Goal: Information Seeking & Learning: Learn about a topic

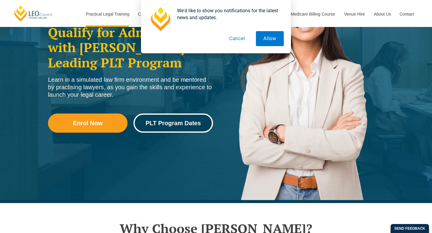
click at [176, 122] on span "PLT Program Dates" at bounding box center [173, 123] width 55 height 6
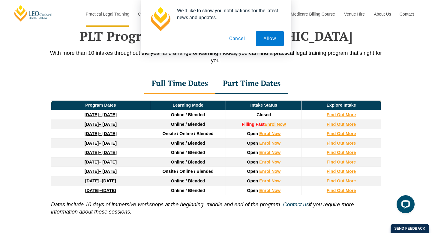
scroll to position [783, 0]
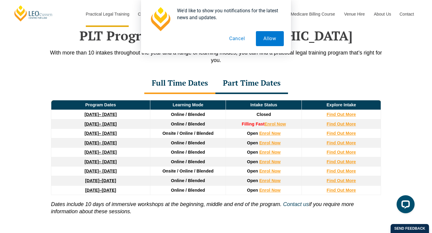
click at [239, 38] on button "Cancel" at bounding box center [237, 38] width 31 height 15
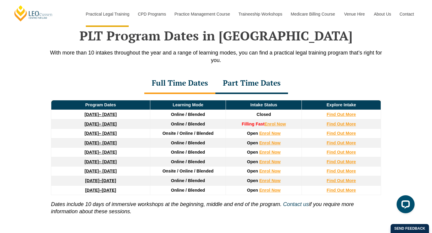
click at [253, 83] on div "Part Time Dates" at bounding box center [251, 83] width 73 height 21
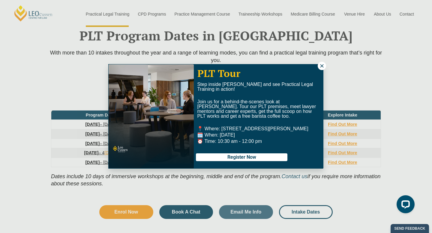
click at [322, 65] on icon at bounding box center [321, 65] width 5 height 5
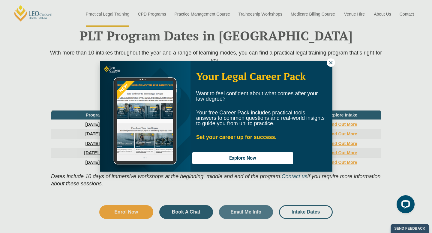
click at [331, 62] on icon at bounding box center [330, 62] width 3 height 3
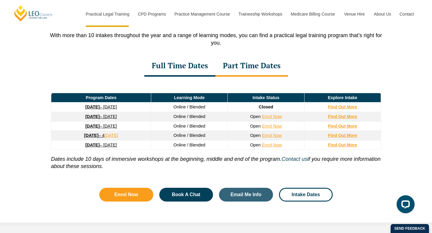
scroll to position [801, 0]
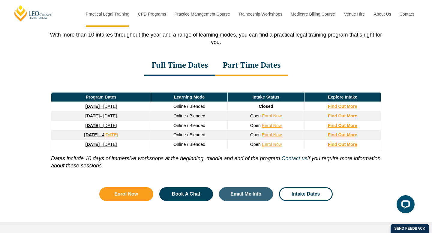
click at [171, 69] on div "Full Time Dates" at bounding box center [179, 65] width 71 height 21
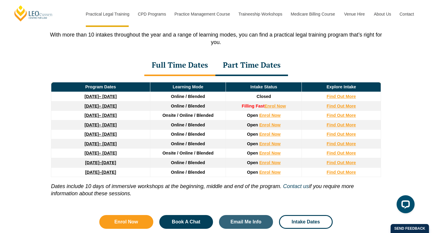
click at [259, 68] on div "Part Time Dates" at bounding box center [251, 65] width 73 height 21
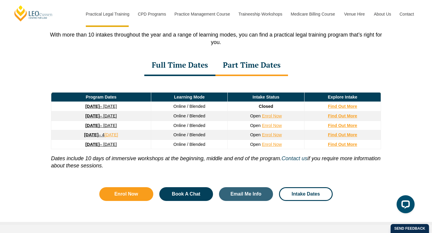
click at [185, 68] on div "Full Time Dates" at bounding box center [179, 65] width 71 height 21
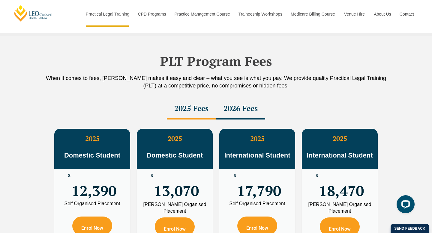
scroll to position [1019, 0]
